Goal: Task Accomplishment & Management: Manage account settings

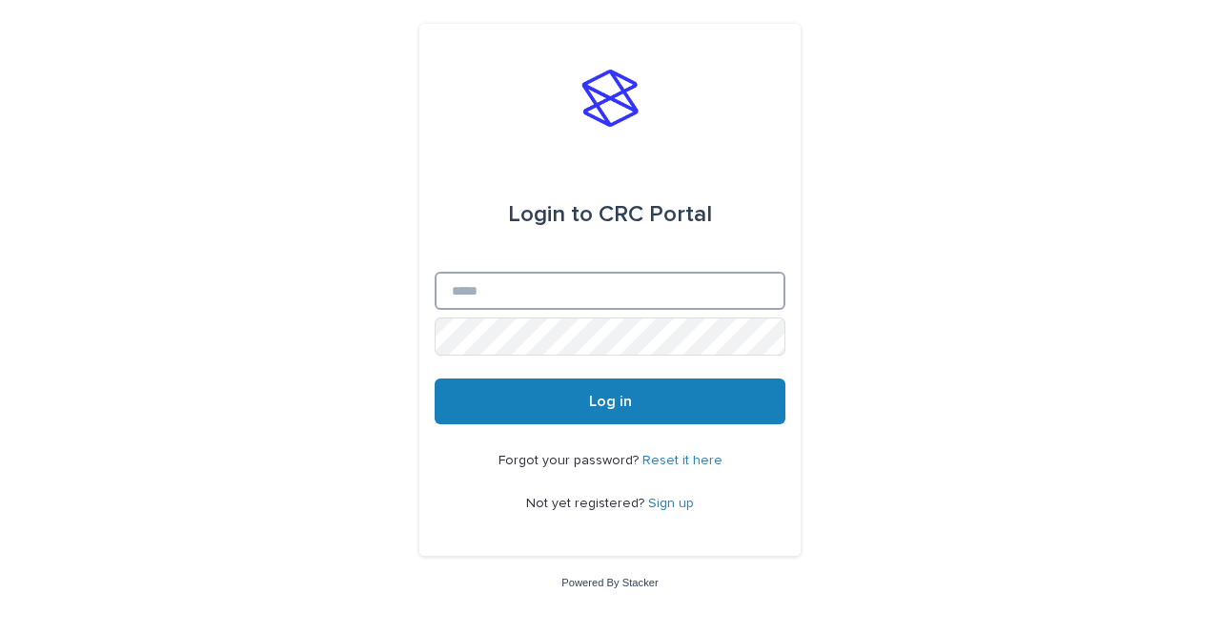
type input "**********"
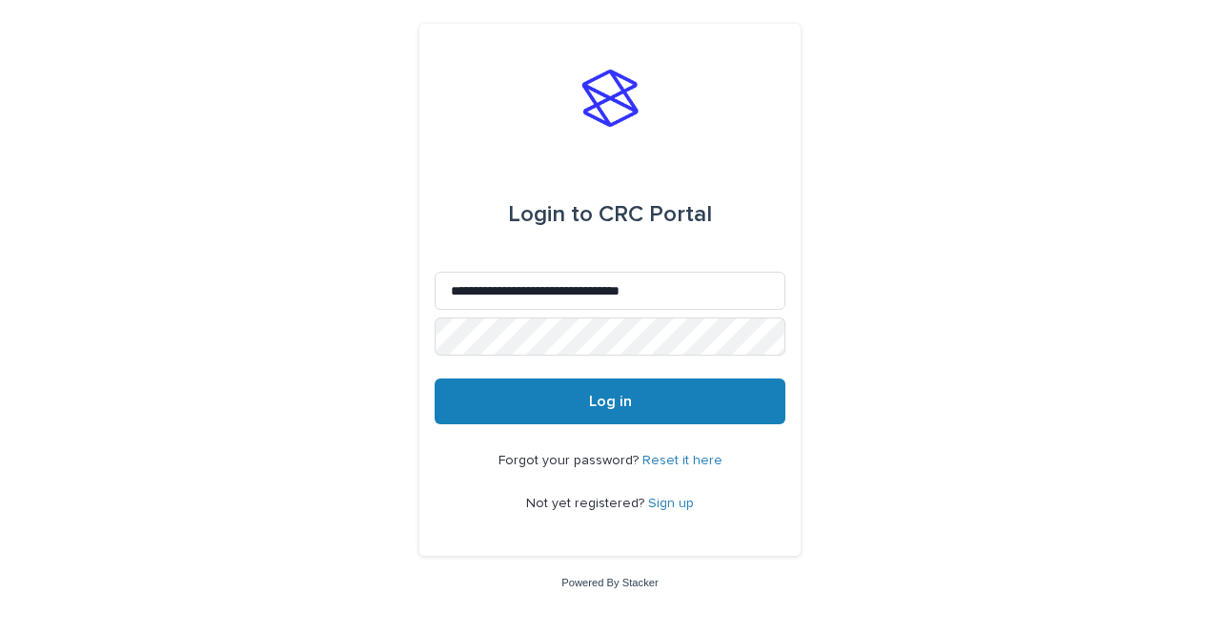
click at [643, 396] on button "Log in" at bounding box center [610, 401] width 351 height 46
